Goal: Download file/media

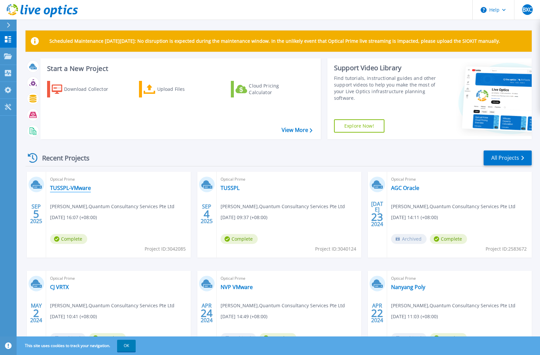
click at [81, 188] on link "TUSSPL-VMware" at bounding box center [70, 188] width 41 height 7
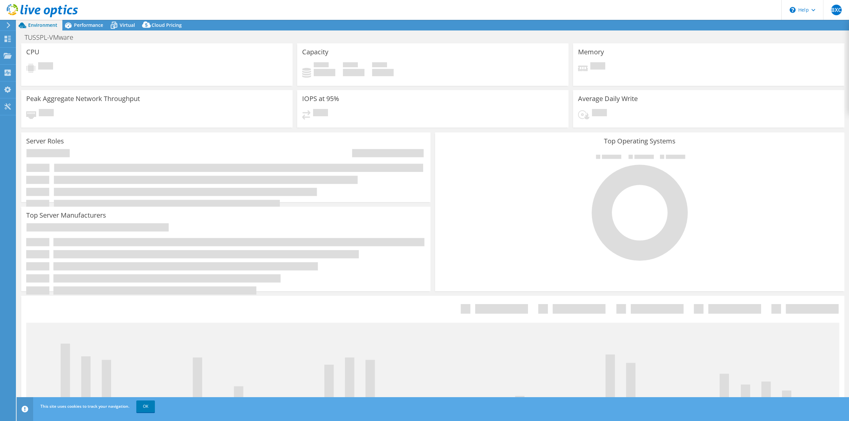
select select "USD"
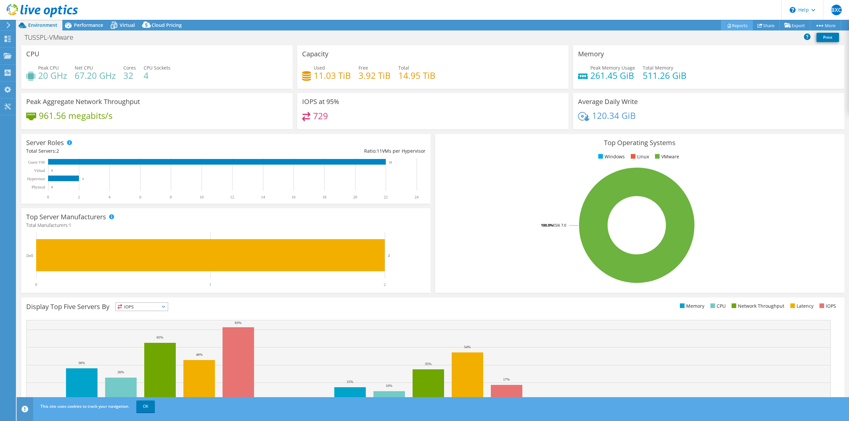
click at [544, 26] on link "Reports" at bounding box center [737, 25] width 32 height 10
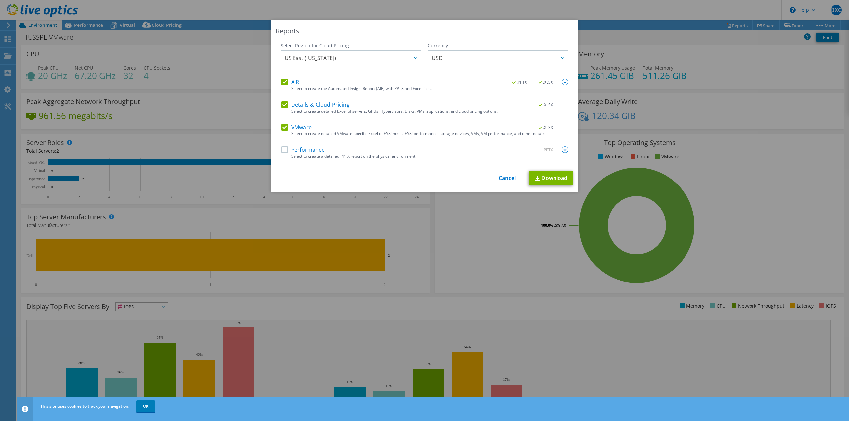
click at [284, 148] on label "Performance" at bounding box center [302, 150] width 43 height 7
click at [0, 0] on input "Performance" at bounding box center [0, 0] width 0 height 0
click at [380, 59] on span "US East ([US_STATE])" at bounding box center [352, 58] width 136 height 14
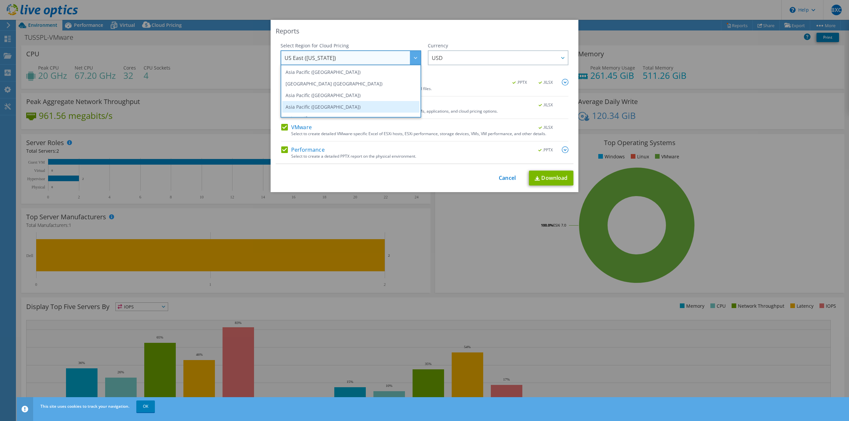
click at [349, 102] on li "Asia Pacific ([GEOGRAPHIC_DATA])" at bounding box center [350, 107] width 137 height 12
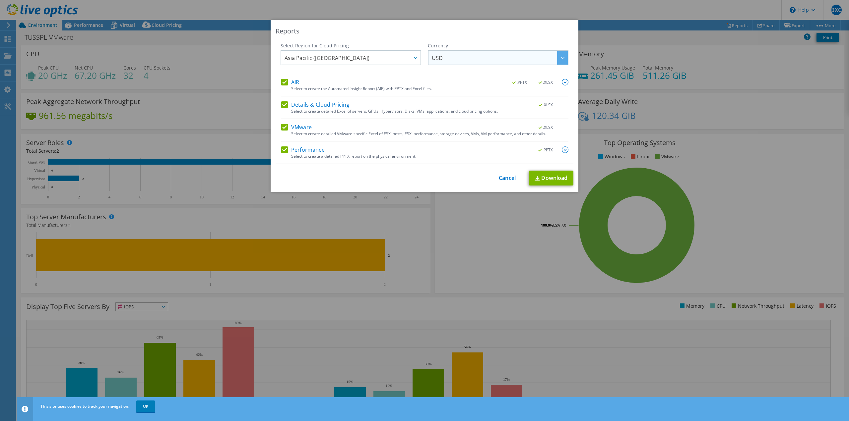
click at [472, 57] on span "USD" at bounding box center [500, 58] width 136 height 14
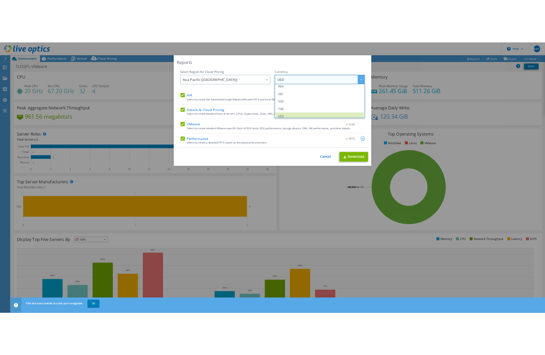
scroll to position [215, 0]
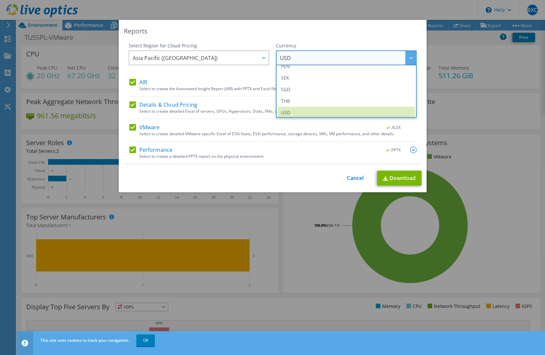
click at [121, 30] on div "Reports Select Region for Cloud Pricing Asia Pacific ([GEOGRAPHIC_DATA]) [GEOGR…" at bounding box center [273, 106] width 308 height 172
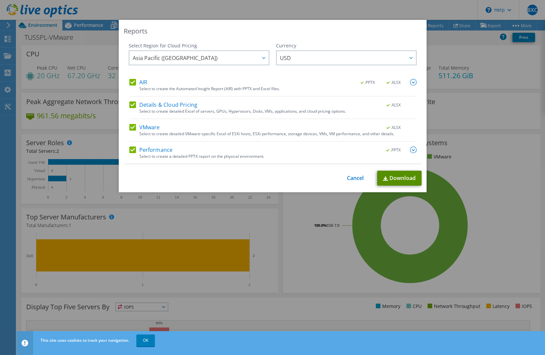
click at [388, 177] on link "Download" at bounding box center [399, 178] width 44 height 15
